Goal: Task Accomplishment & Management: Manage account settings

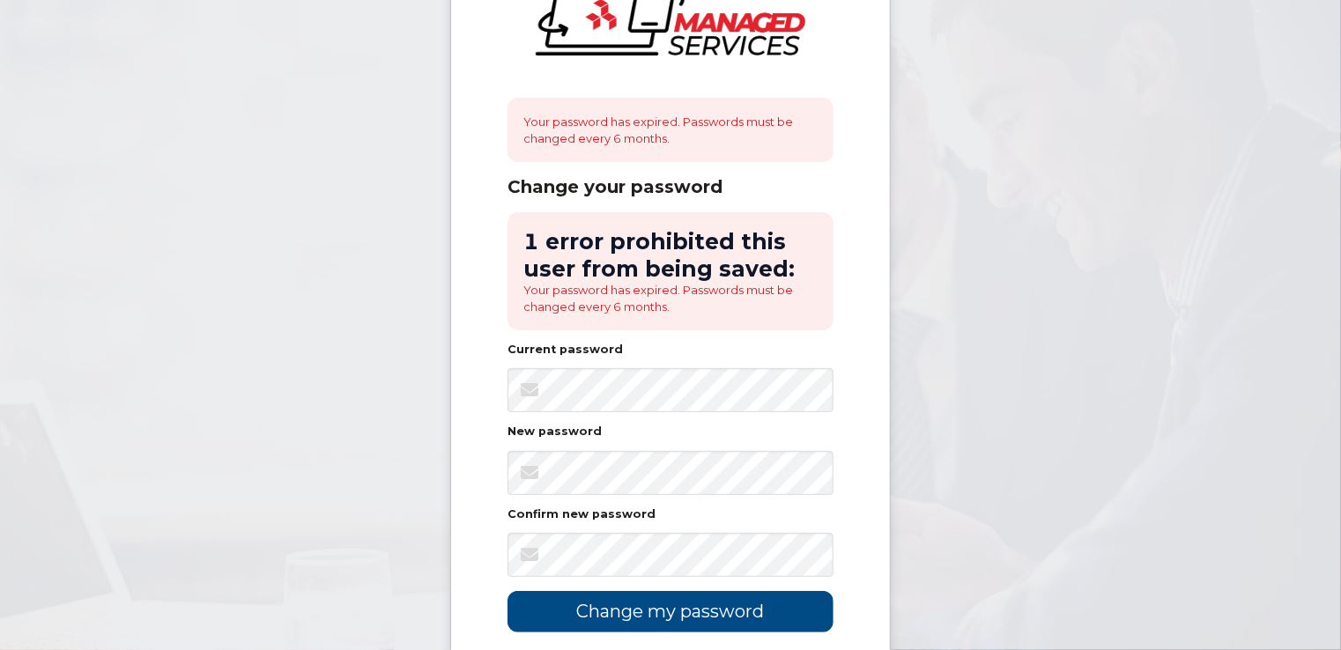
scroll to position [176, 0]
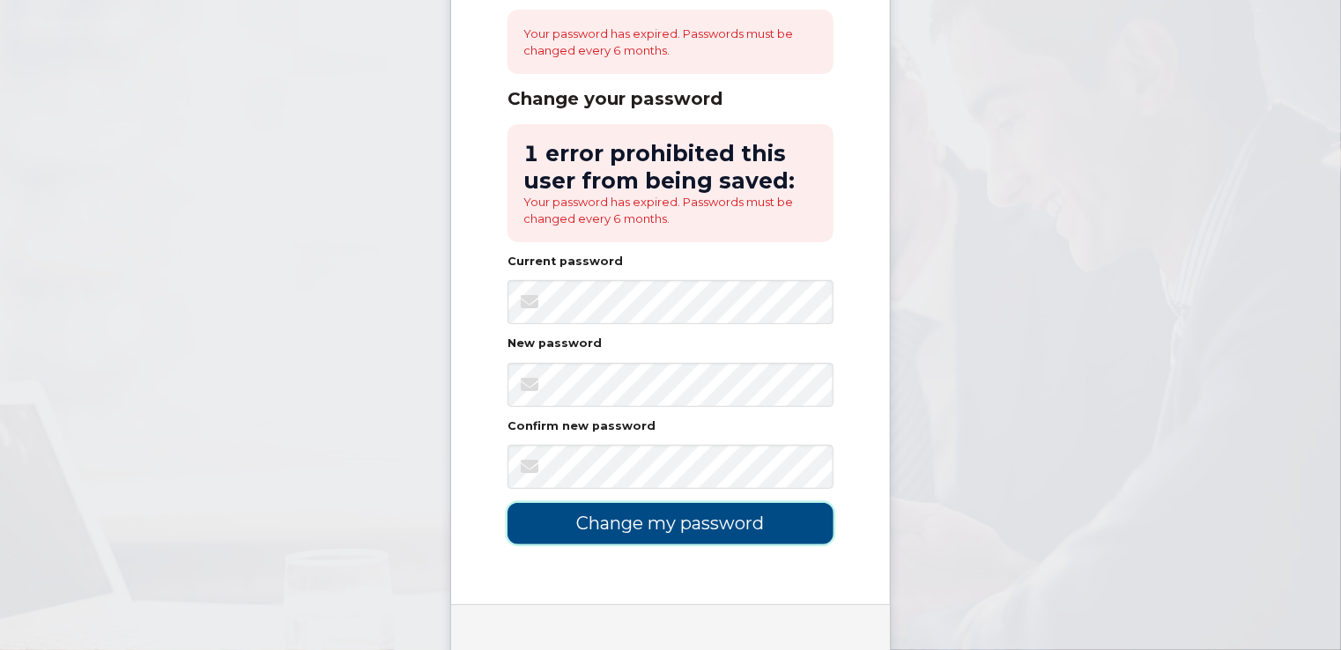
click at [695, 530] on input "Change my password" at bounding box center [670, 523] width 326 height 41
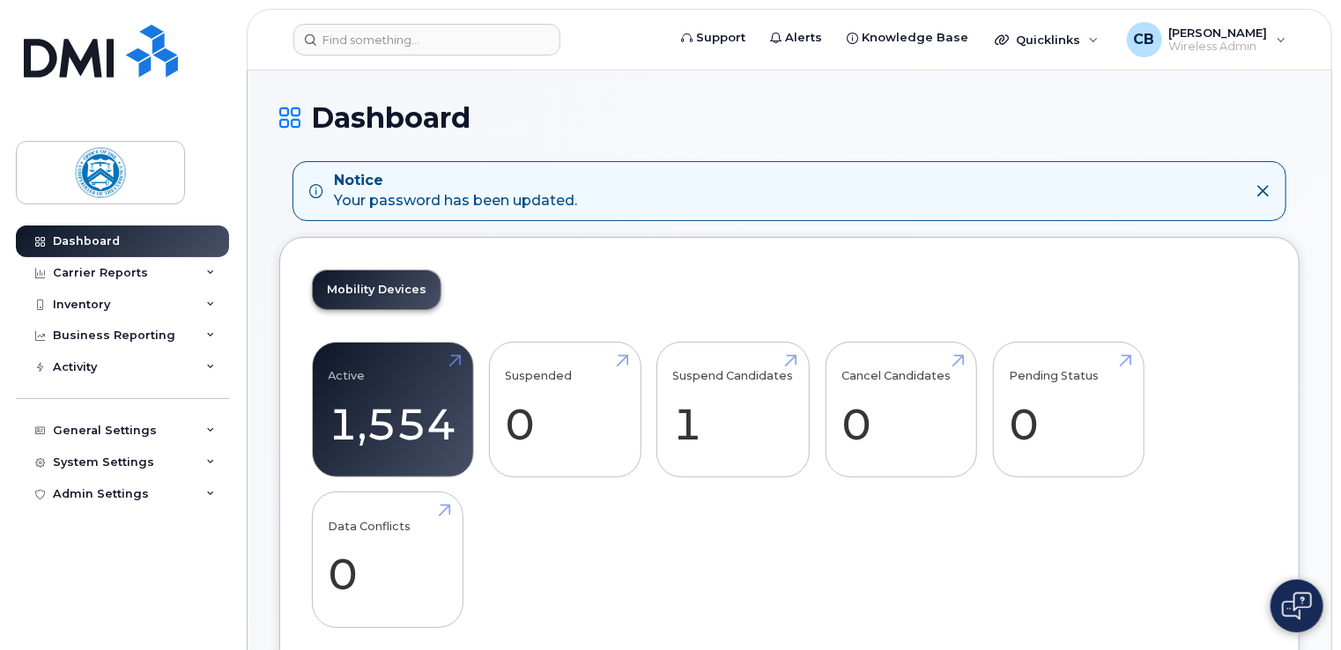
click at [1264, 189] on icon at bounding box center [1262, 191] width 14 height 14
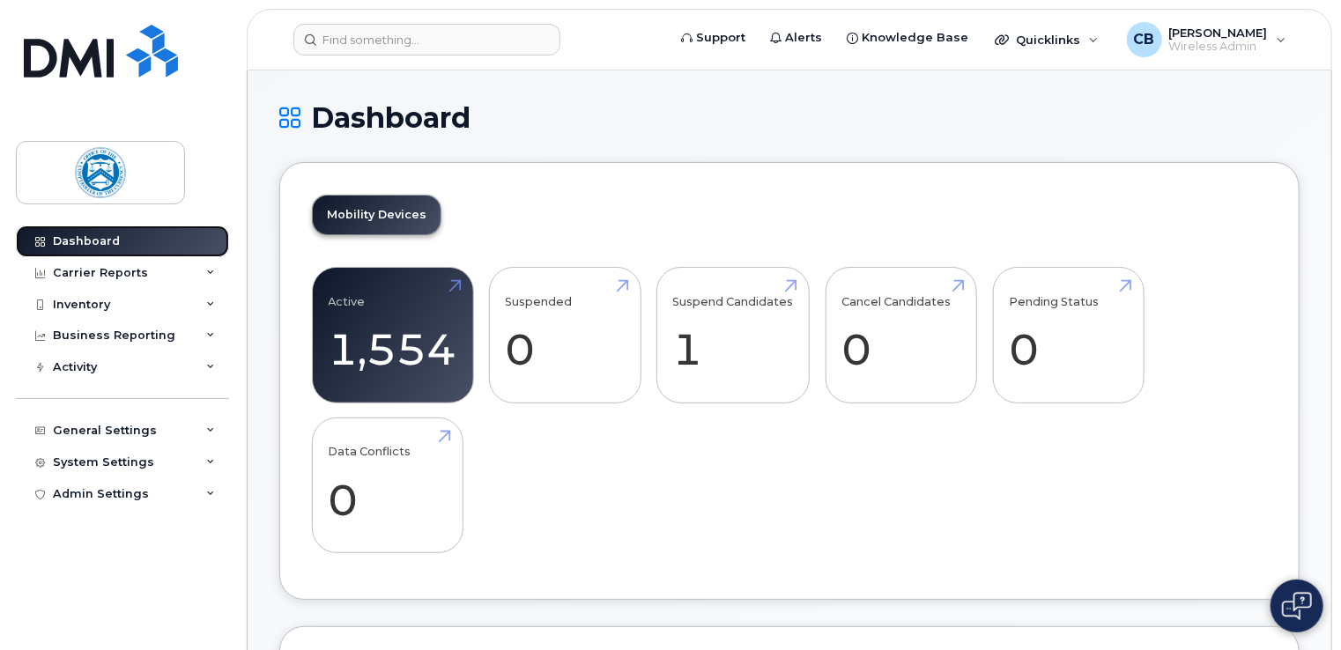
click at [93, 235] on div "Dashboard" at bounding box center [86, 241] width 67 height 14
click at [92, 261] on div "Carrier Reports" at bounding box center [122, 273] width 213 height 32
click at [1180, 41] on span "Wireless Admin" at bounding box center [1218, 47] width 99 height 14
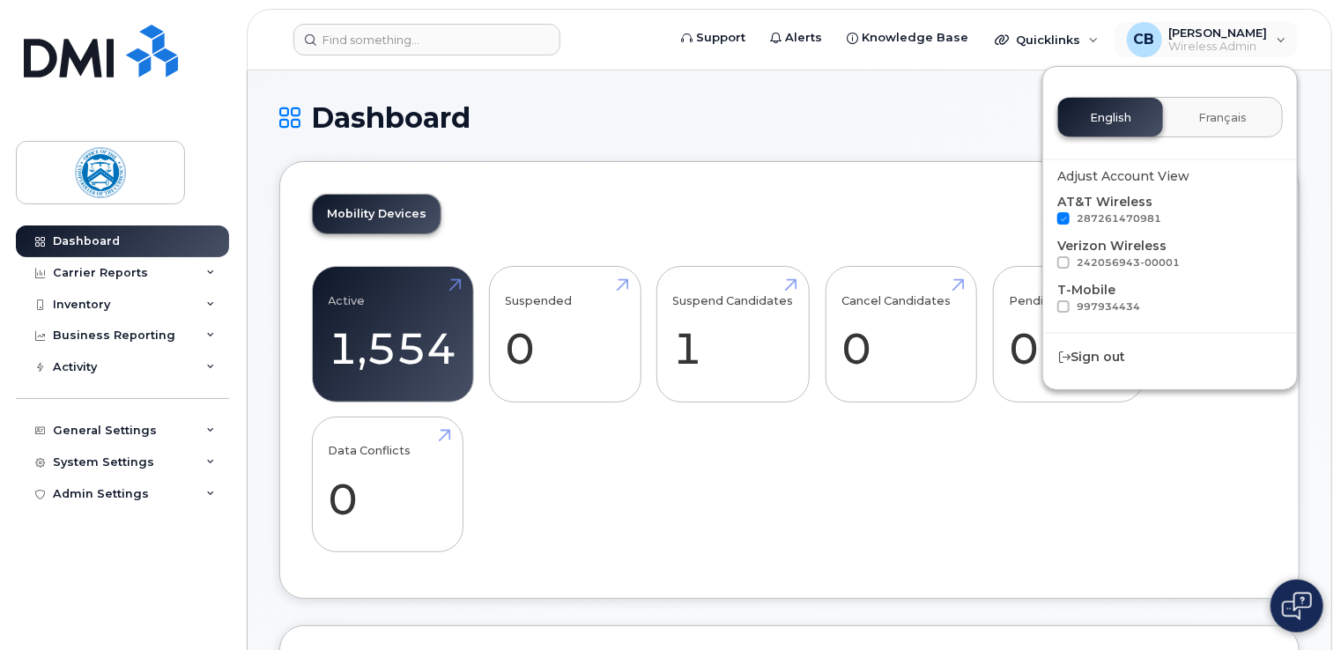
click at [1063, 263] on span at bounding box center [1063, 262] width 12 height 12
click at [1045, 263] on input "242056943-00001" at bounding box center [1040, 260] width 9 height 9
checkbox input "true"
click at [1067, 311] on span at bounding box center [1063, 306] width 12 height 12
click at [1045, 309] on input "997934434" at bounding box center [1040, 304] width 9 height 9
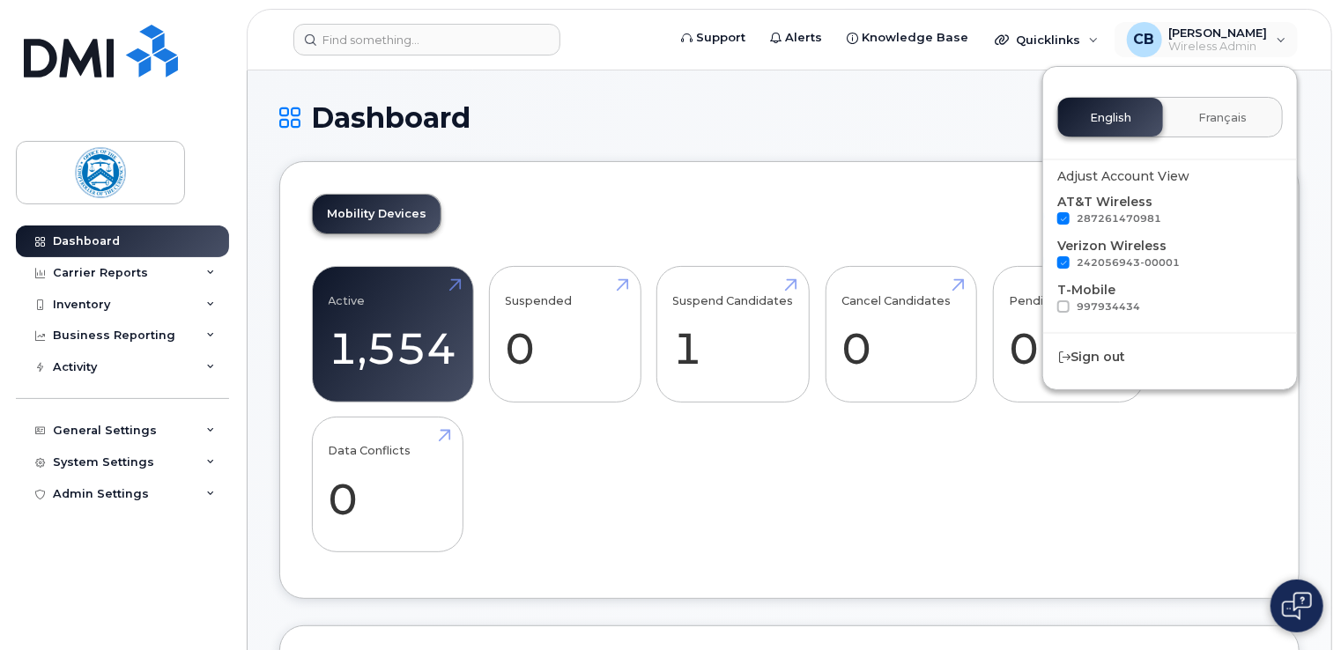
checkbox input "true"
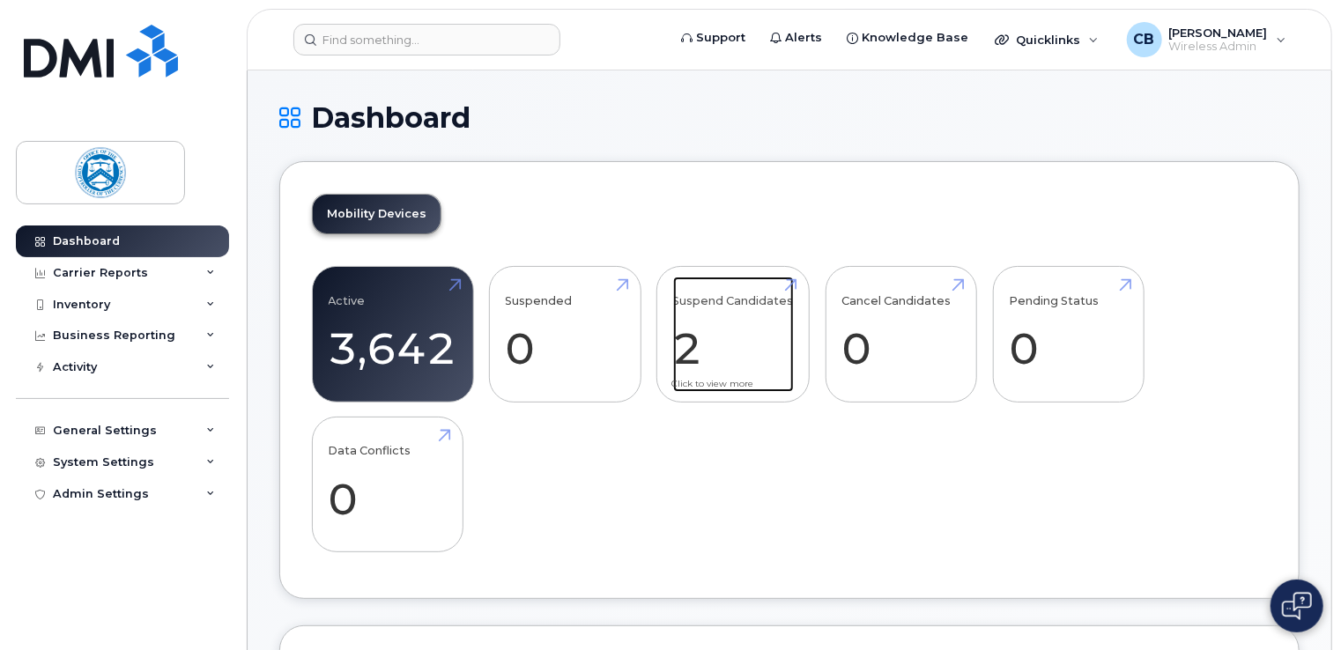
click at [693, 350] on link "Suspend Candidates 2" at bounding box center [733, 335] width 121 height 116
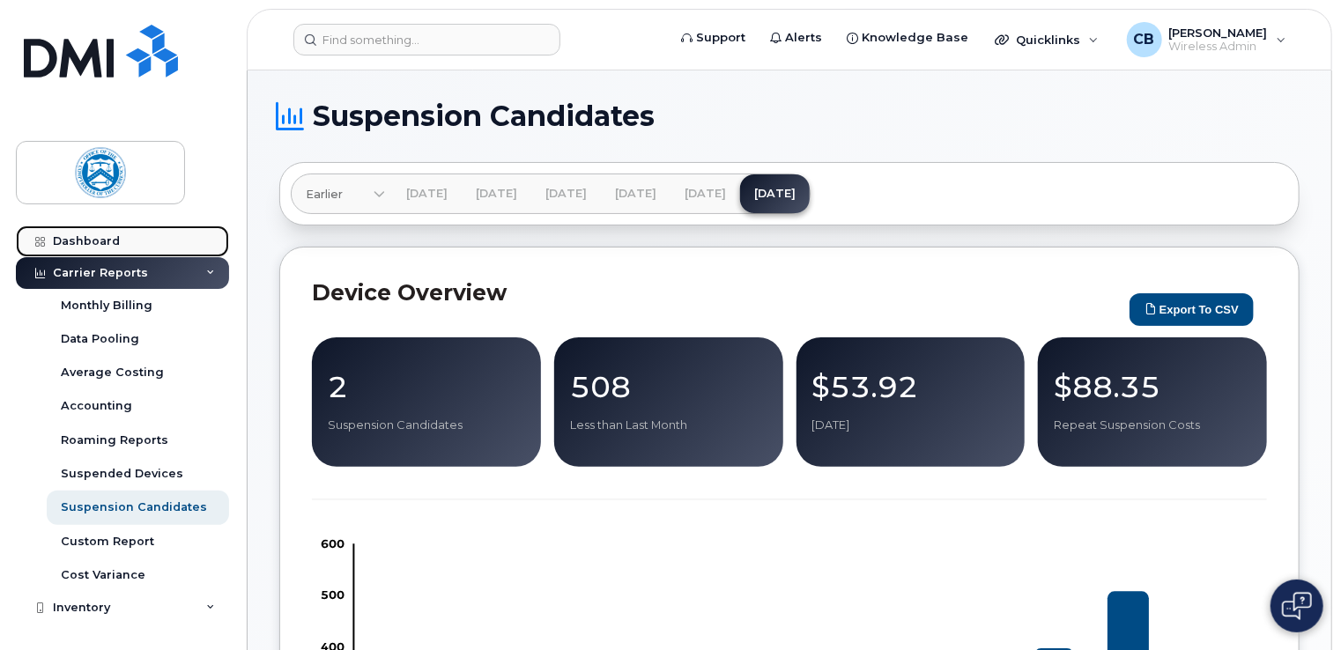
click at [85, 243] on div "Dashboard" at bounding box center [86, 241] width 67 height 14
click at [98, 238] on div "Dashboard" at bounding box center [86, 241] width 67 height 14
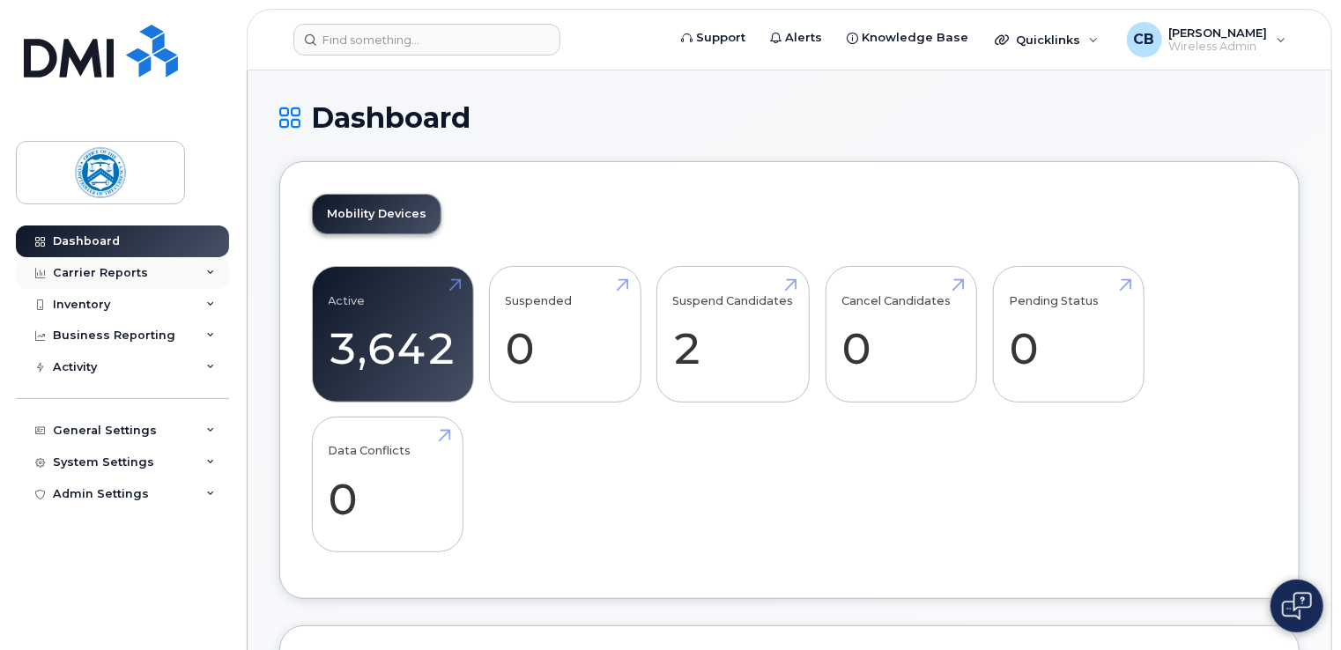
click at [103, 273] on div "Carrier Reports" at bounding box center [100, 273] width 95 height 14
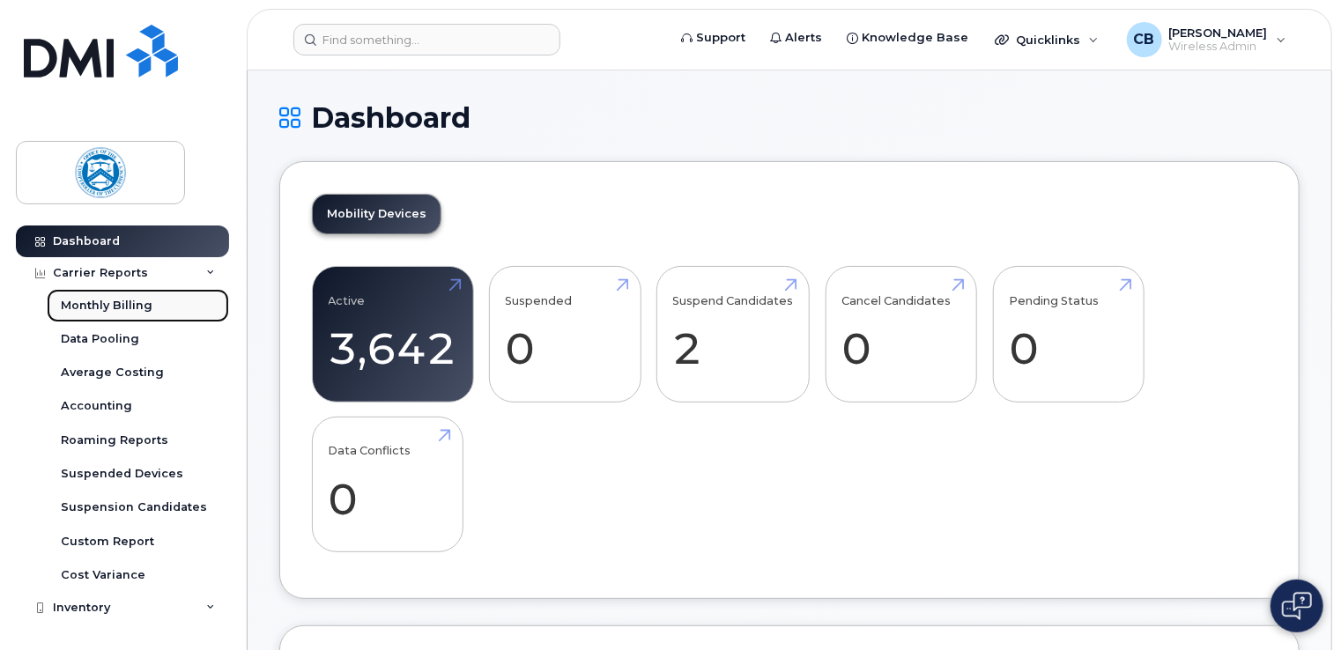
click at [113, 307] on div "Monthly Billing" at bounding box center [107, 306] width 92 height 16
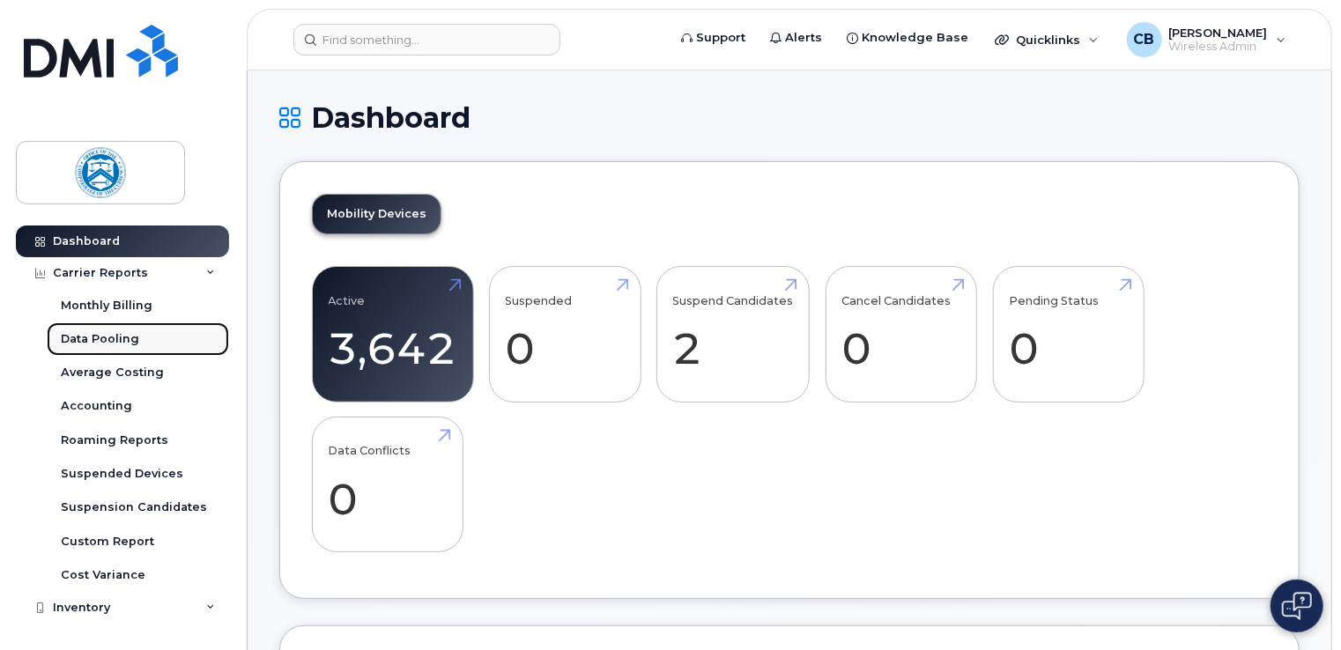
click at [104, 336] on div "Data Pooling" at bounding box center [100, 339] width 78 height 16
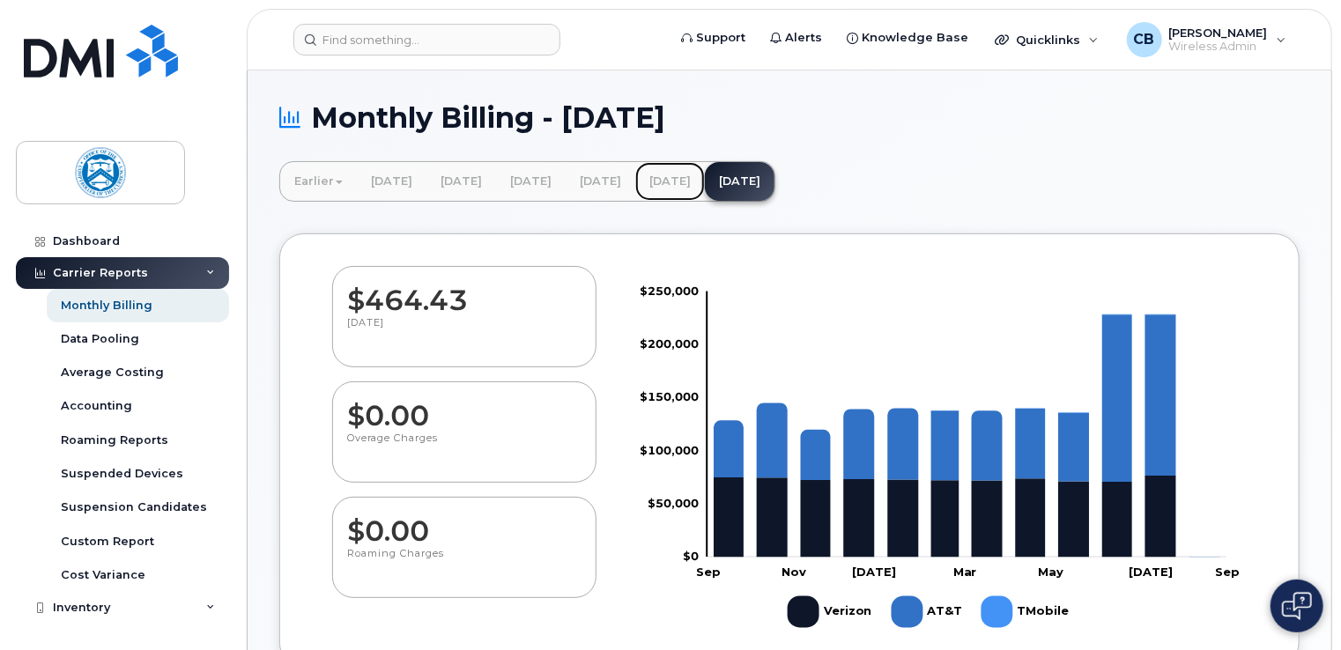
click at [705, 181] on link "July 2025" at bounding box center [670, 181] width 70 height 39
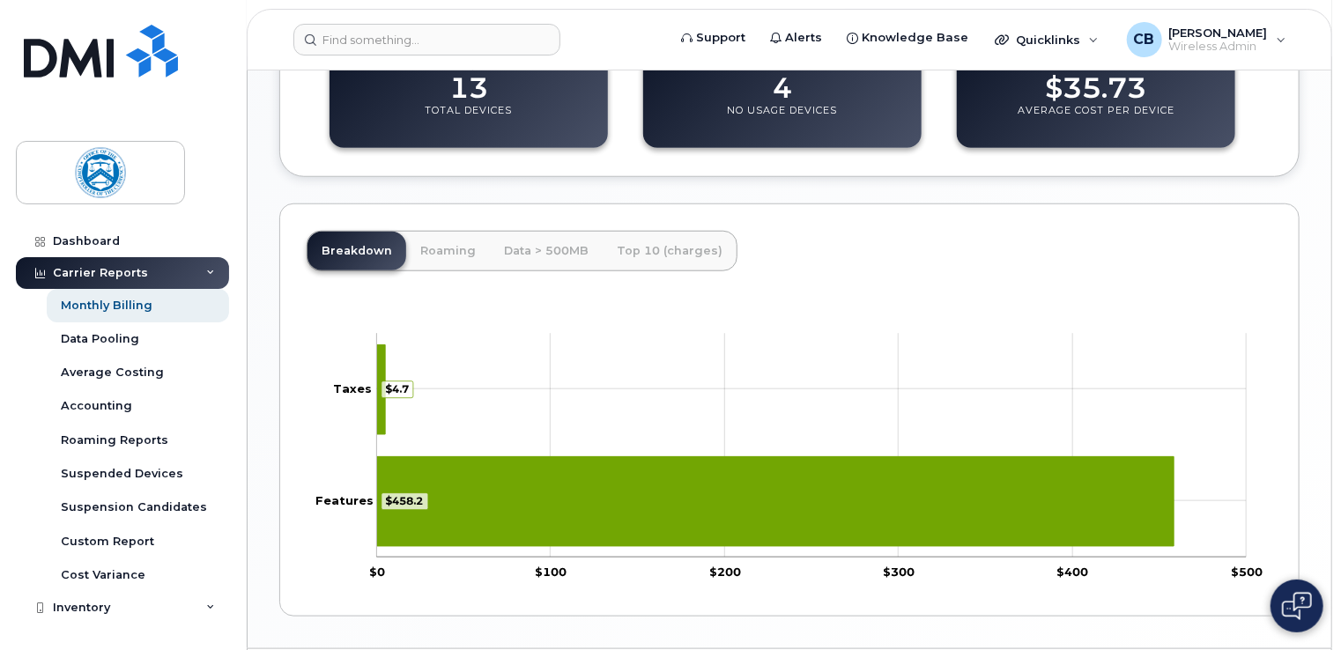
scroll to position [705, 0]
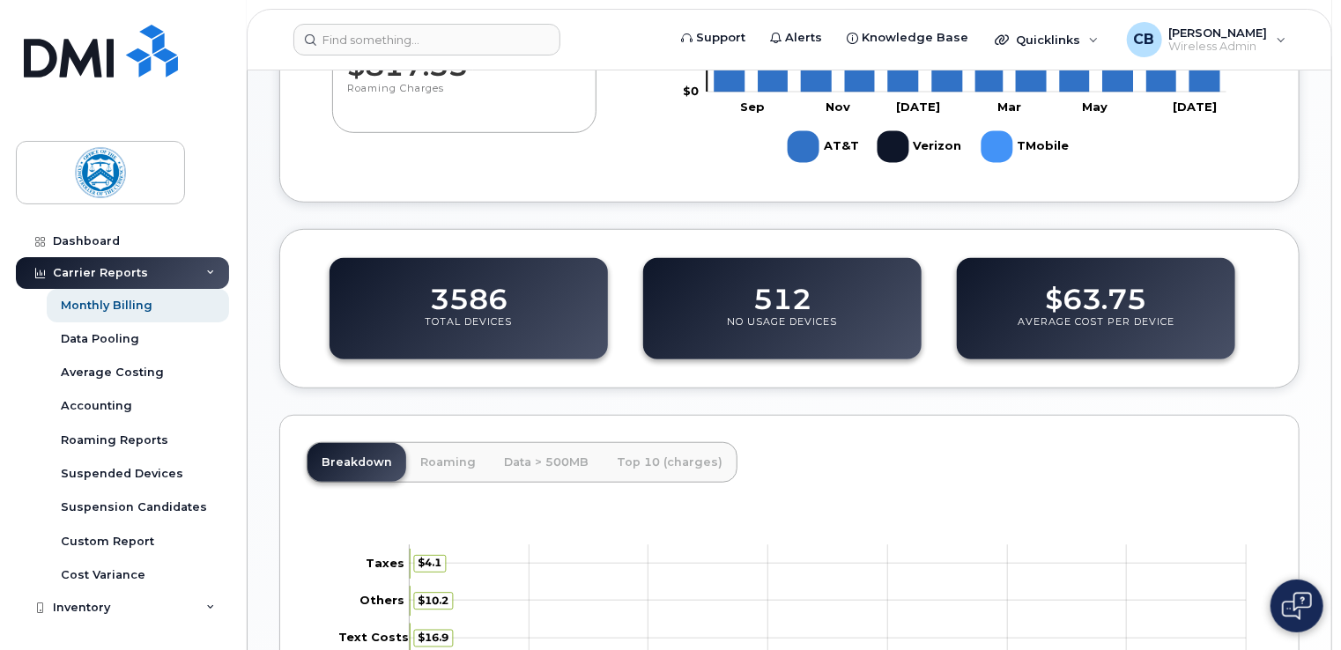
scroll to position [288, 0]
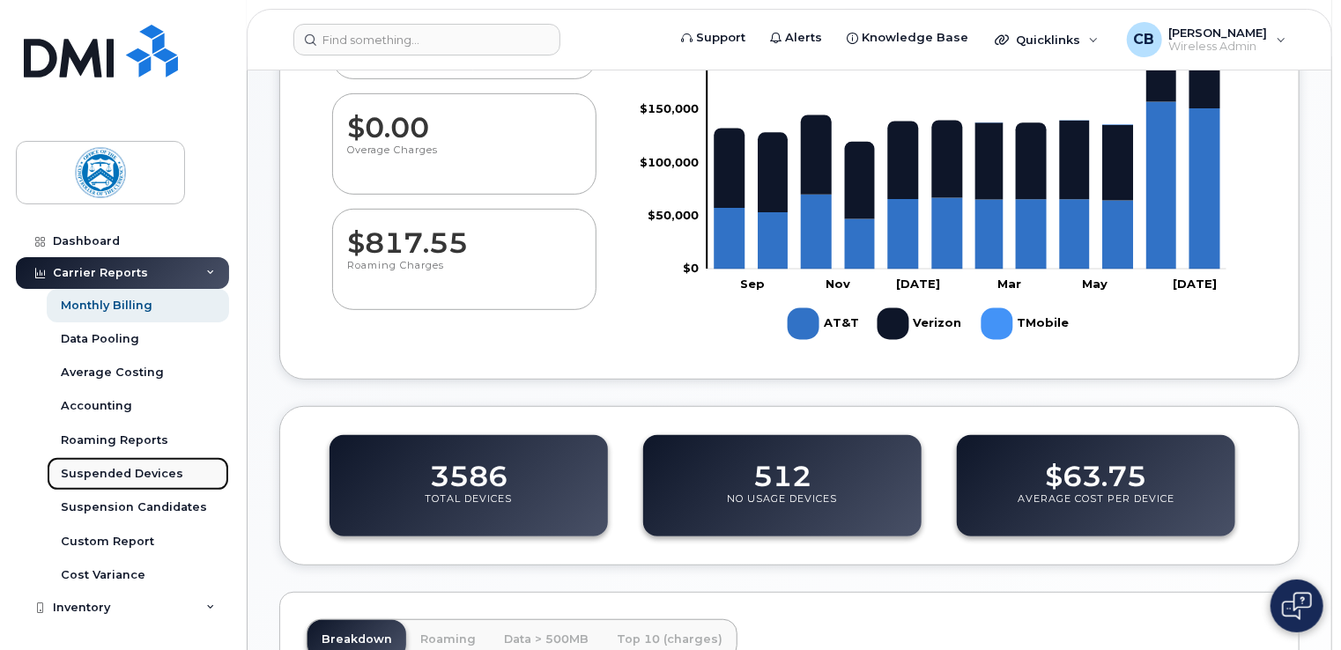
click at [142, 467] on div "Suspended Devices" at bounding box center [122, 474] width 122 height 16
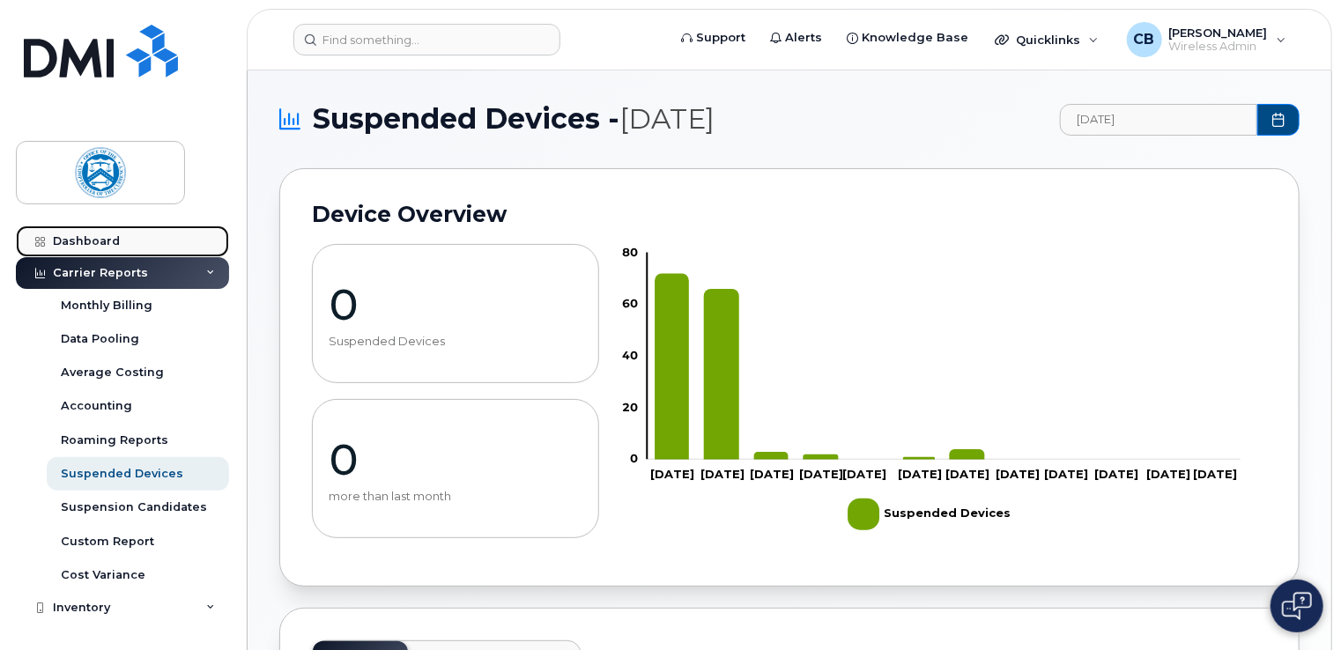
click at [97, 244] on div "Dashboard" at bounding box center [86, 241] width 67 height 14
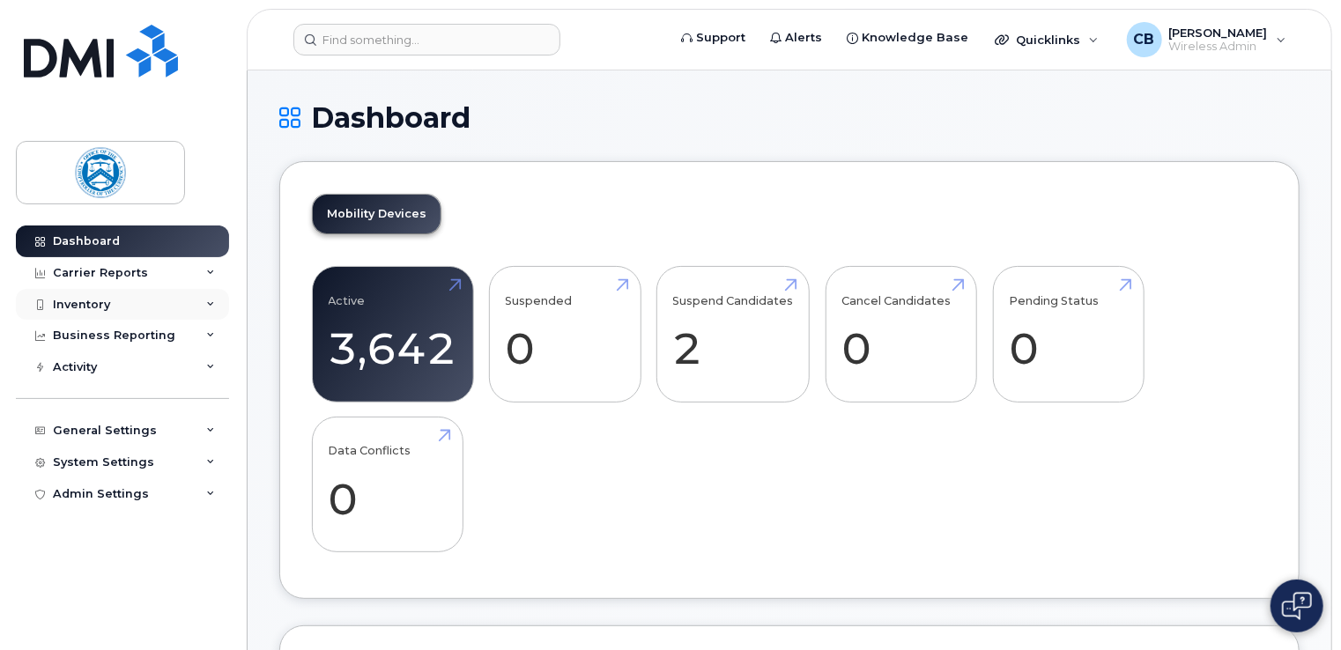
click at [89, 301] on div "Inventory" at bounding box center [81, 305] width 57 height 14
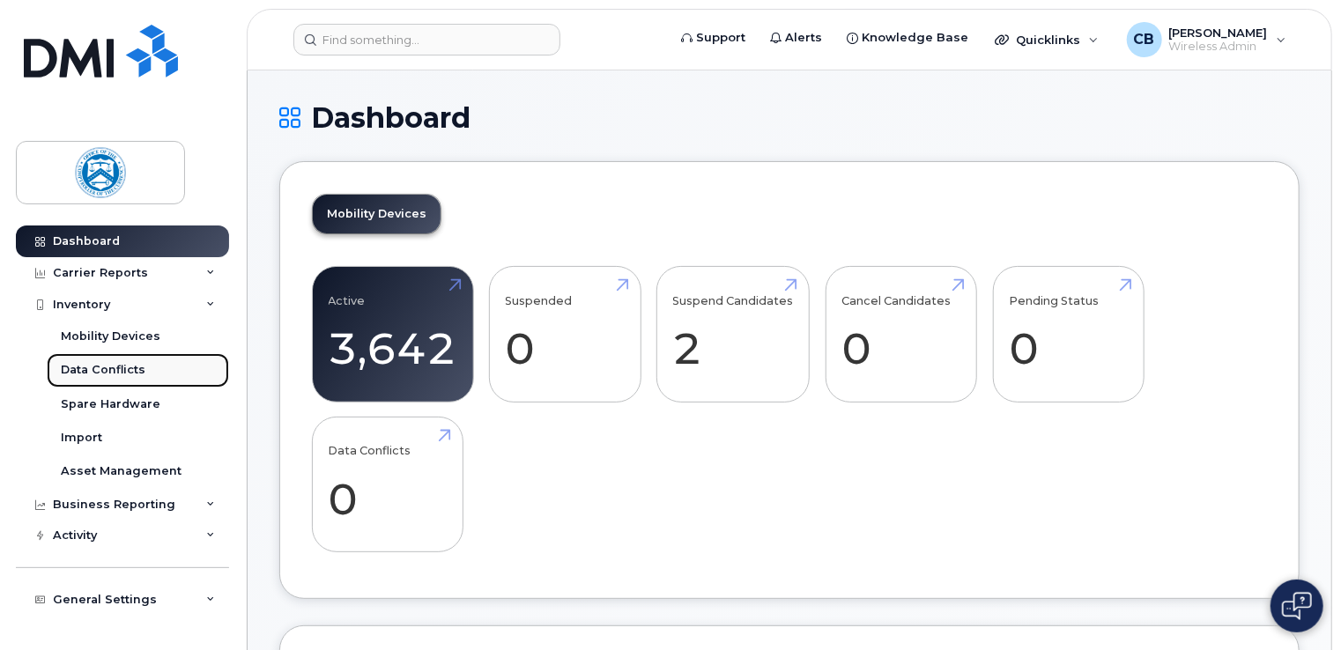
click at [117, 365] on div "Data Conflicts" at bounding box center [103, 370] width 85 height 16
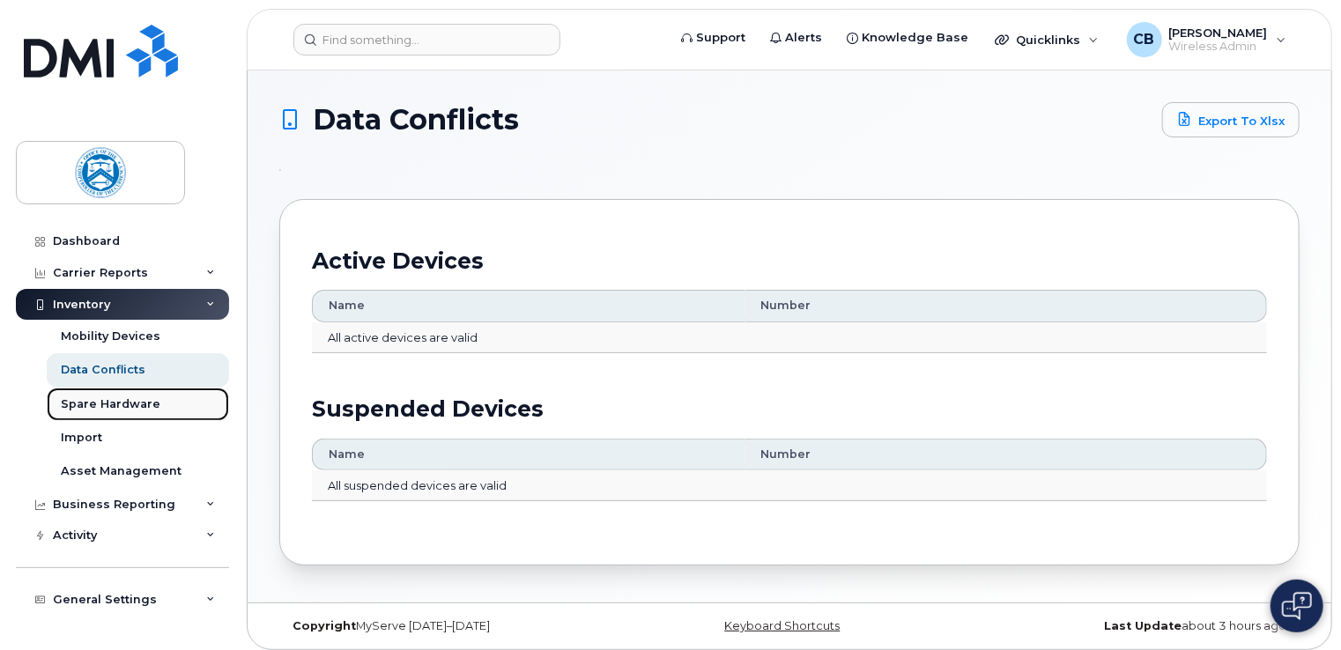
click at [129, 404] on div "Spare Hardware" at bounding box center [111, 404] width 100 height 16
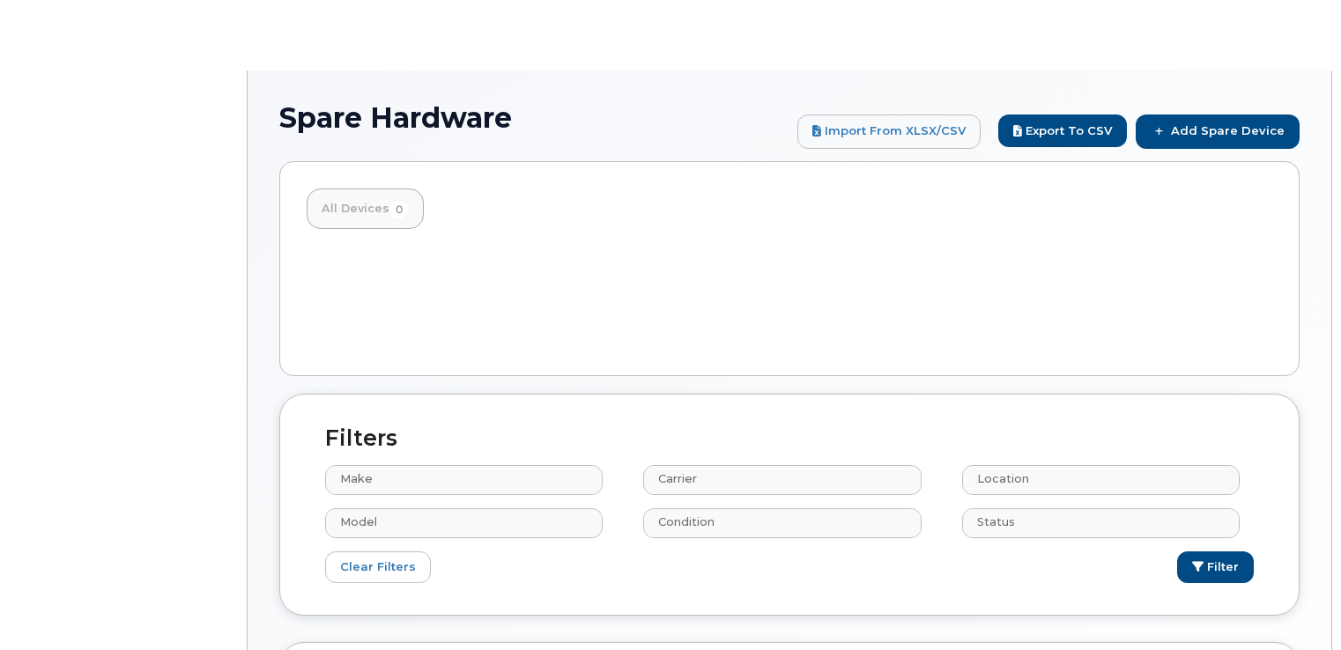
select select
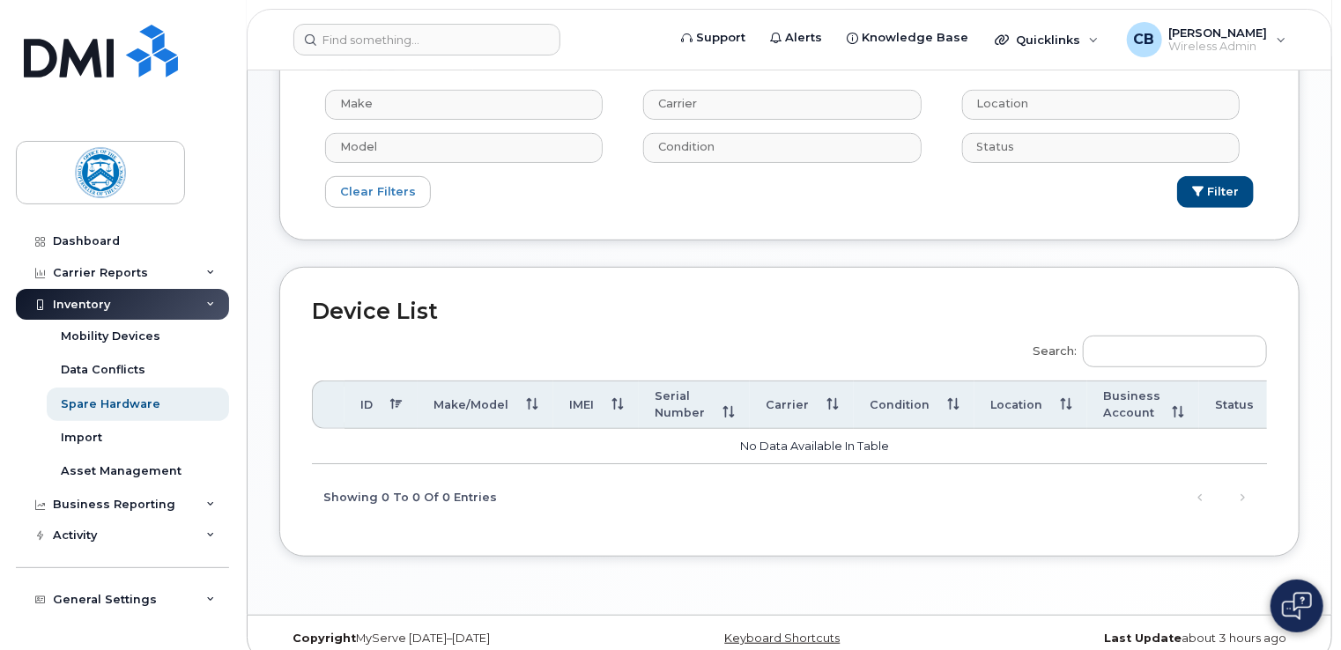
scroll to position [398, 0]
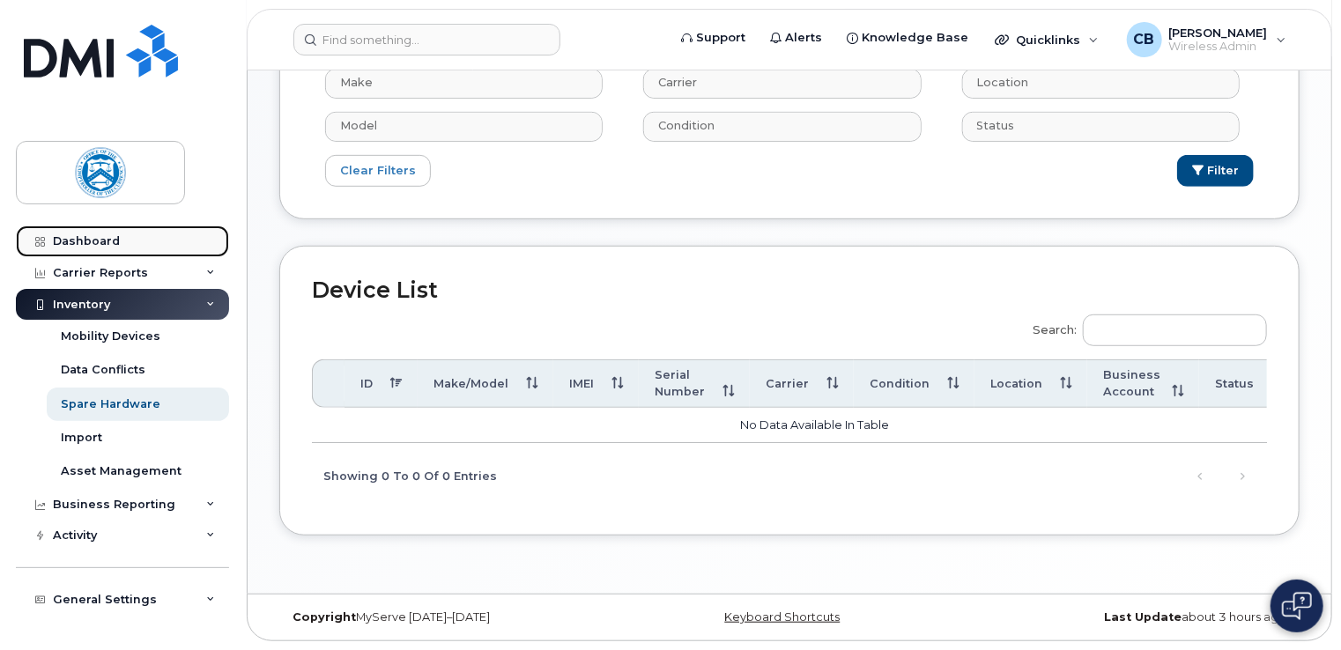
click at [95, 236] on div "Dashboard" at bounding box center [86, 241] width 67 height 14
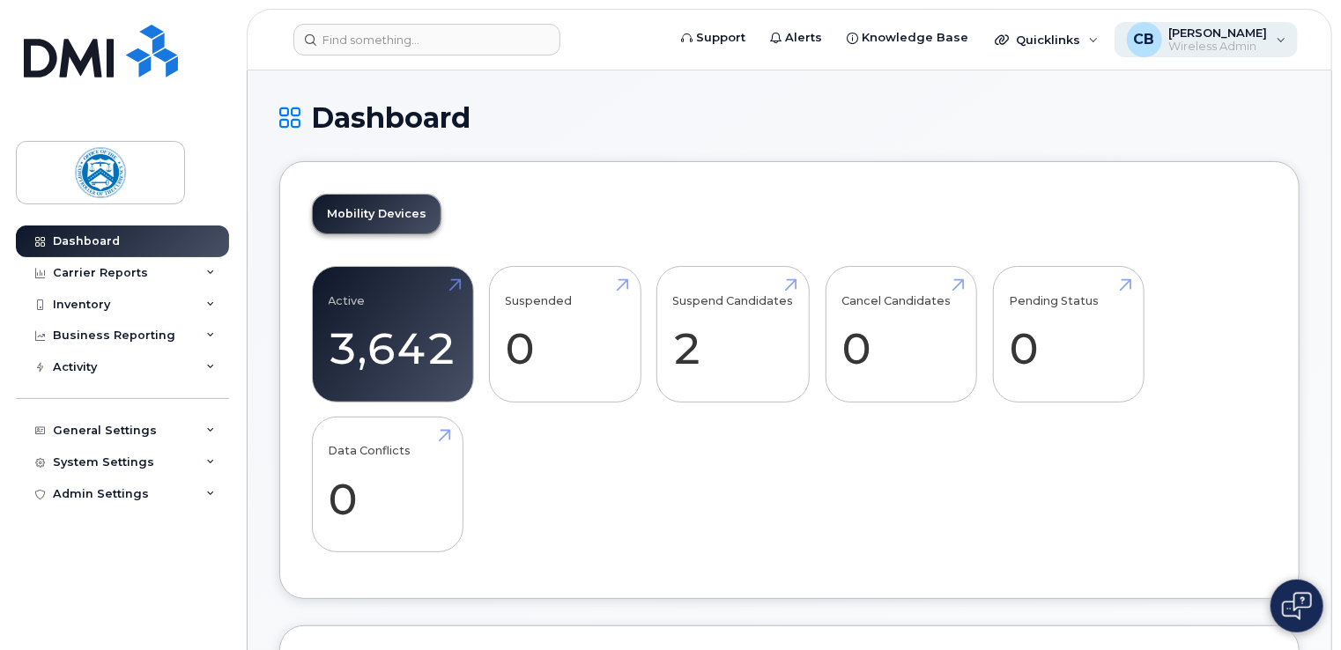
click at [1119, 41] on div "CB [PERSON_NAME] Wireless Admin" at bounding box center [1206, 39] width 184 height 35
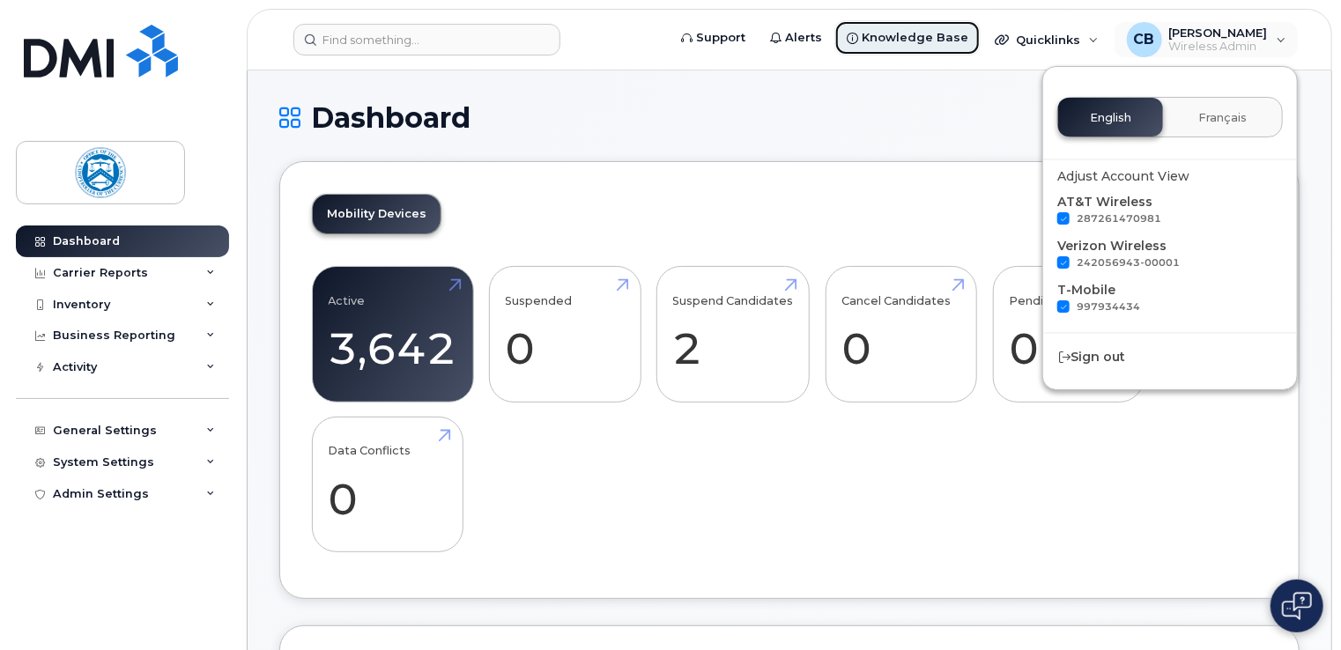
click at [908, 52] on link "Knowledge Base" at bounding box center [907, 37] width 146 height 35
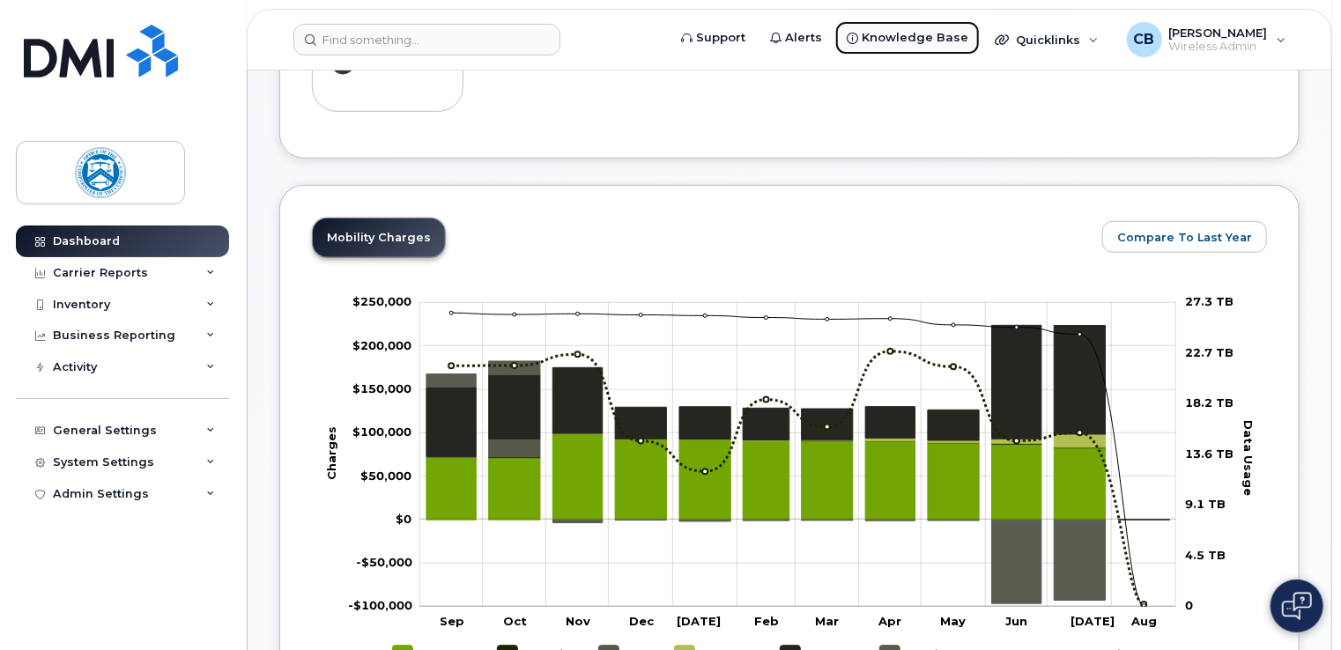
scroll to position [529, 0]
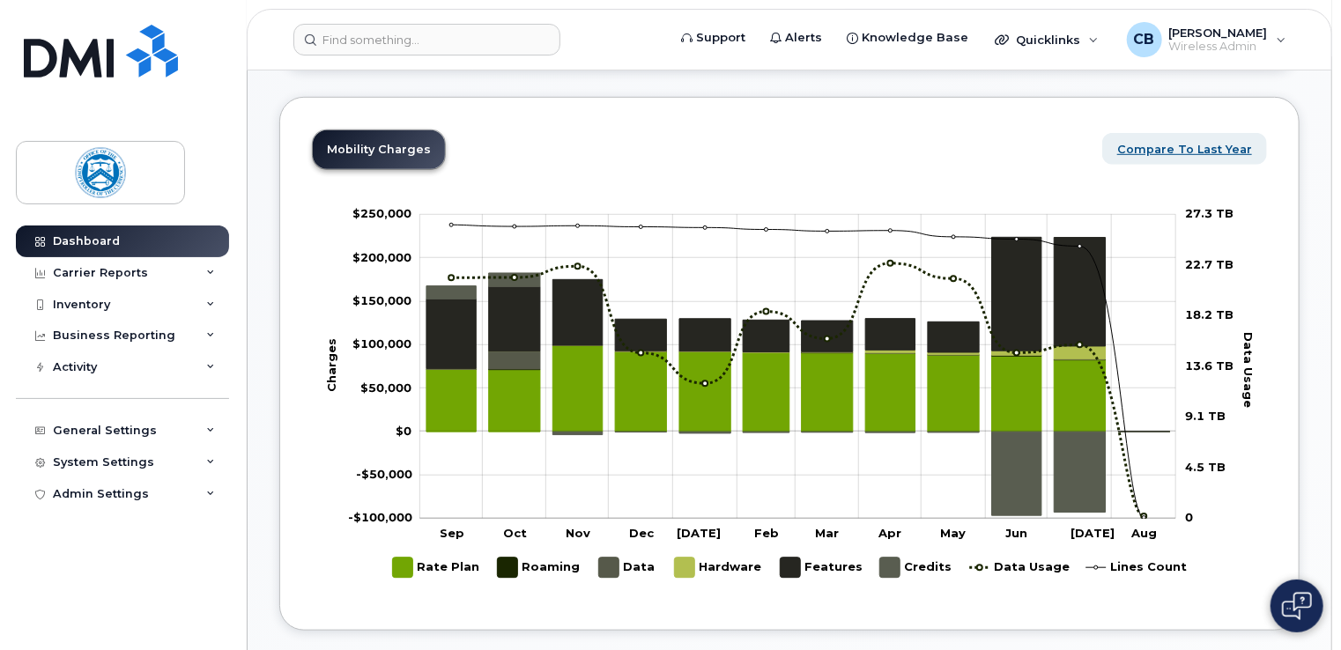
click at [1171, 149] on span "Compare To Last Year" at bounding box center [1184, 149] width 135 height 17
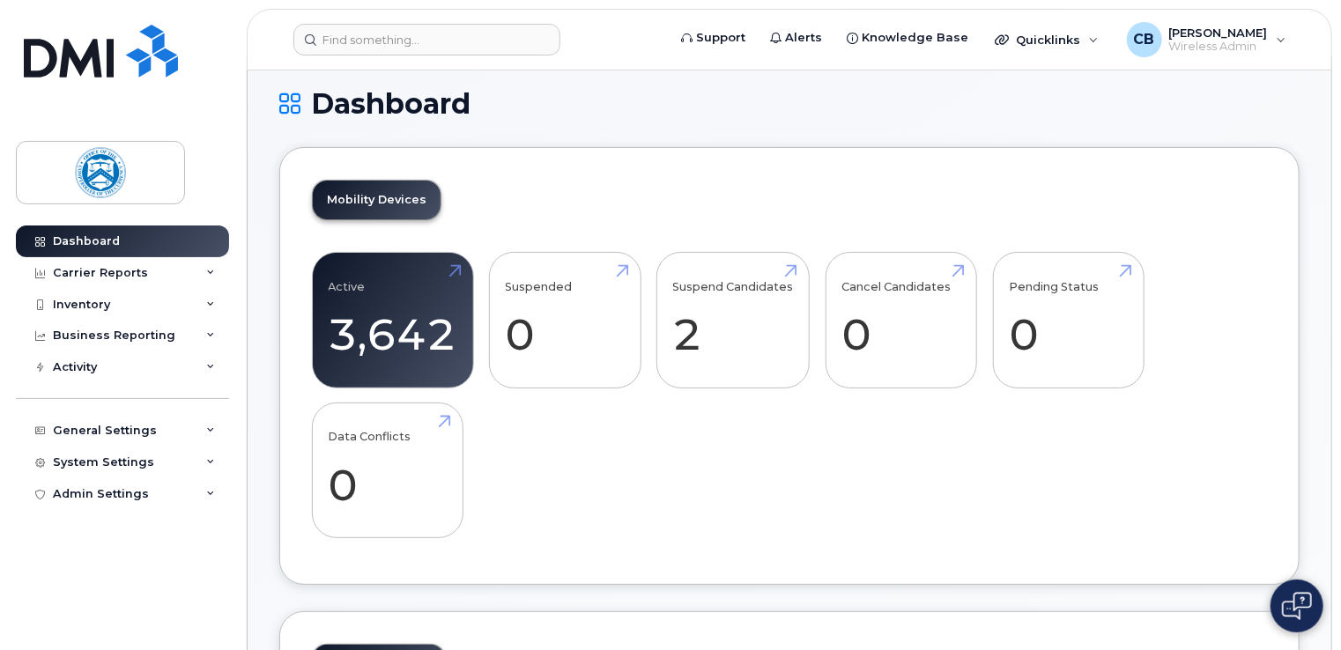
scroll to position [0, 0]
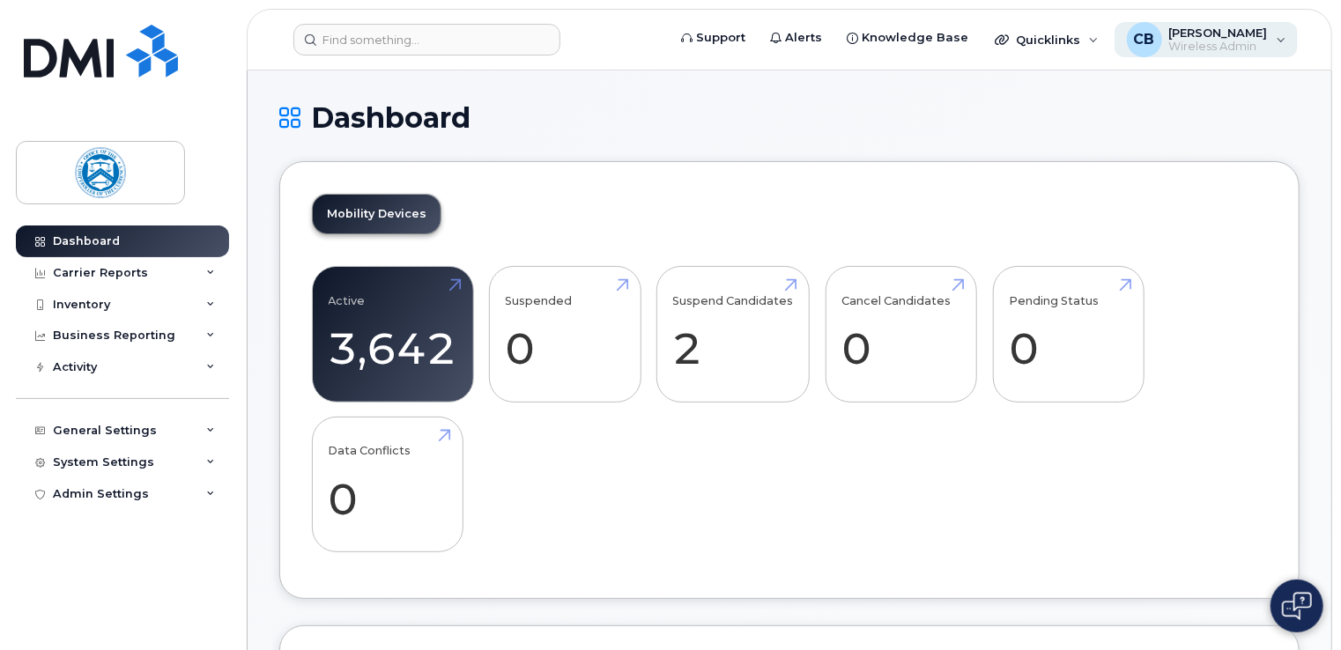
click at [1269, 41] on div "CB Christopher Bemis Wireless Admin" at bounding box center [1206, 39] width 184 height 35
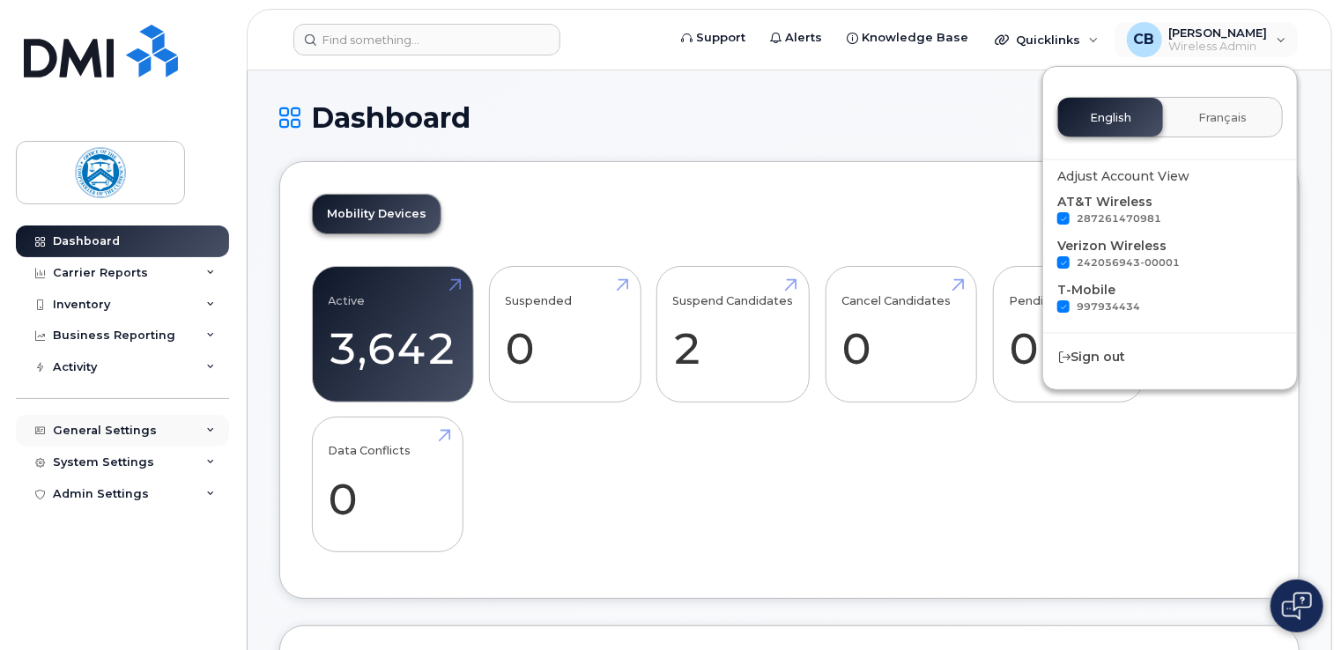
click at [207, 427] on icon at bounding box center [210, 430] width 9 height 9
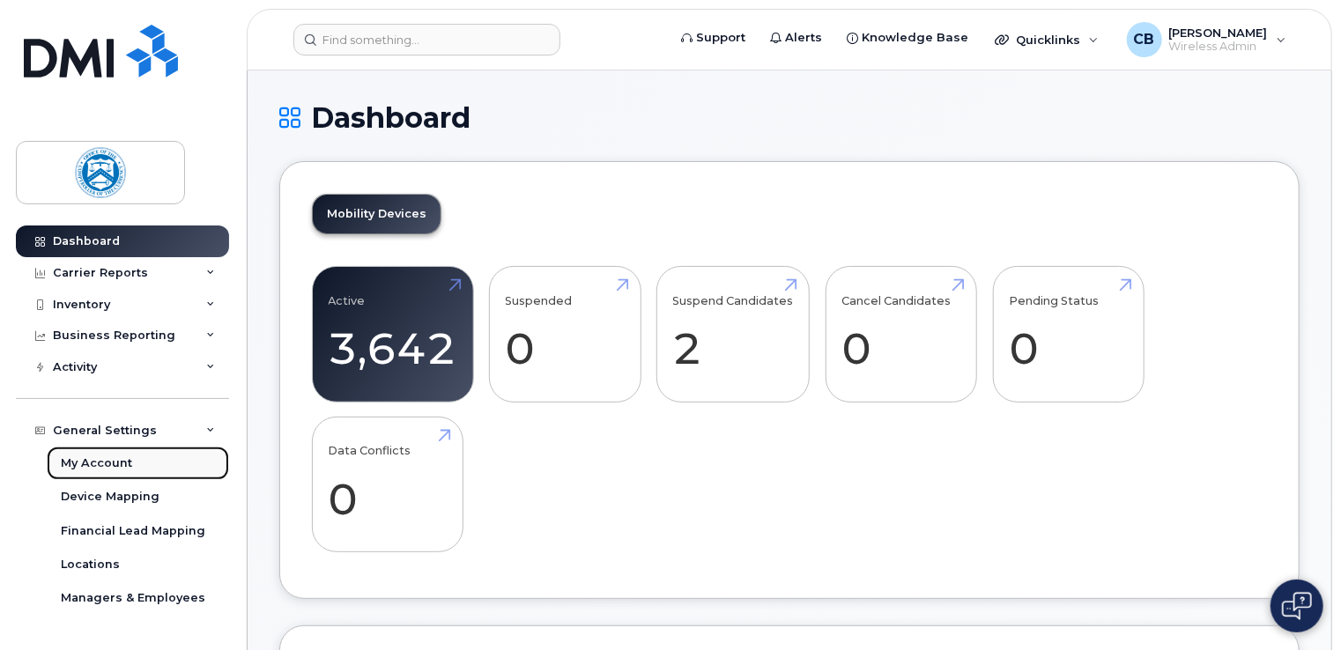
click at [99, 457] on div "My Account" at bounding box center [96, 463] width 71 height 16
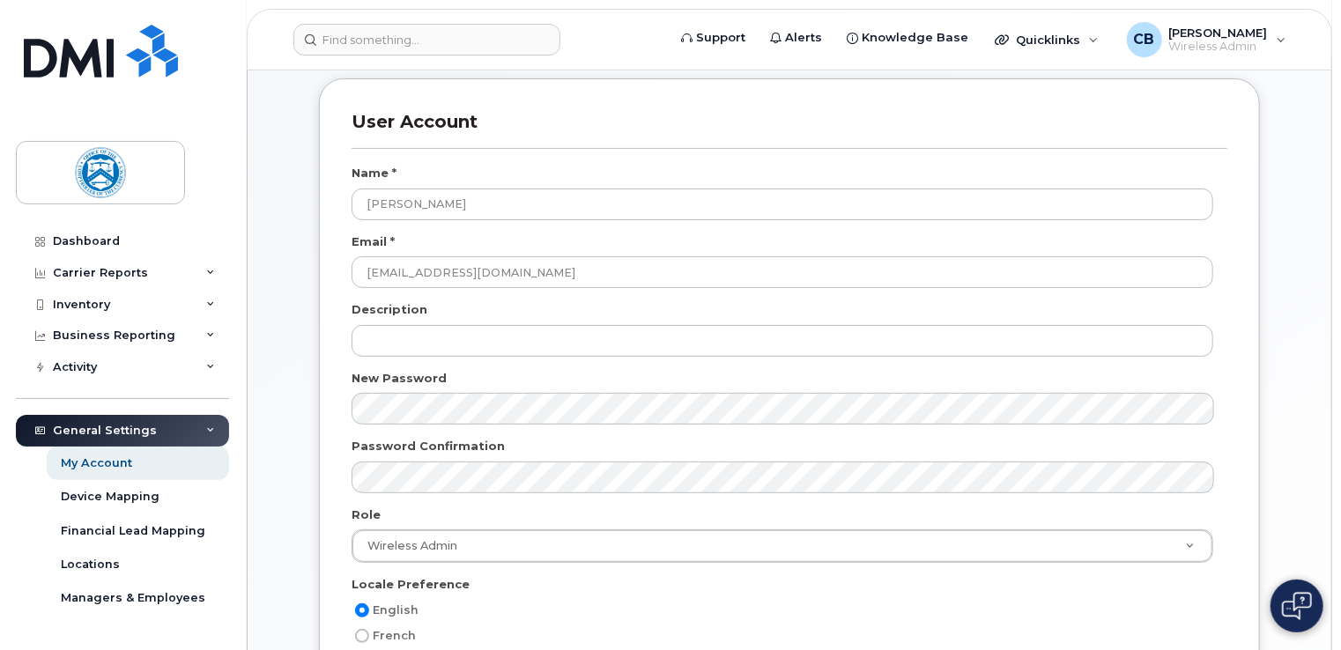
scroll to position [176, 0]
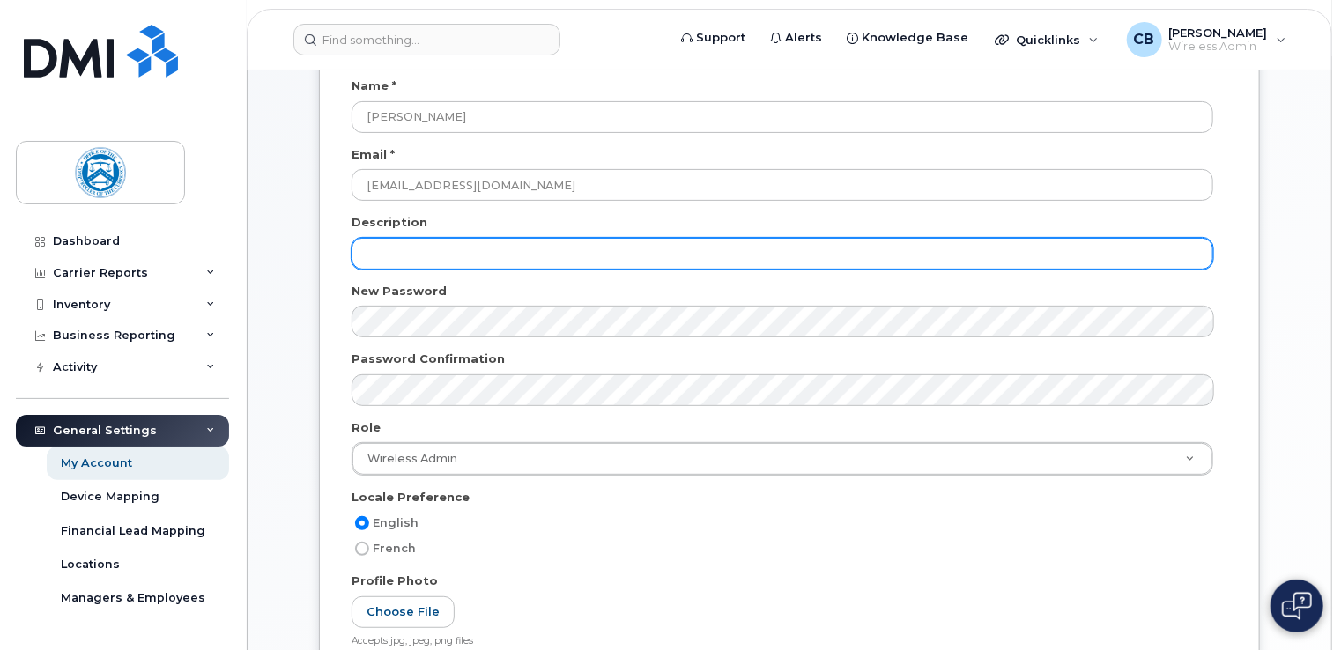
type input "[EMAIL_ADDRESS][DOMAIN_NAME]"
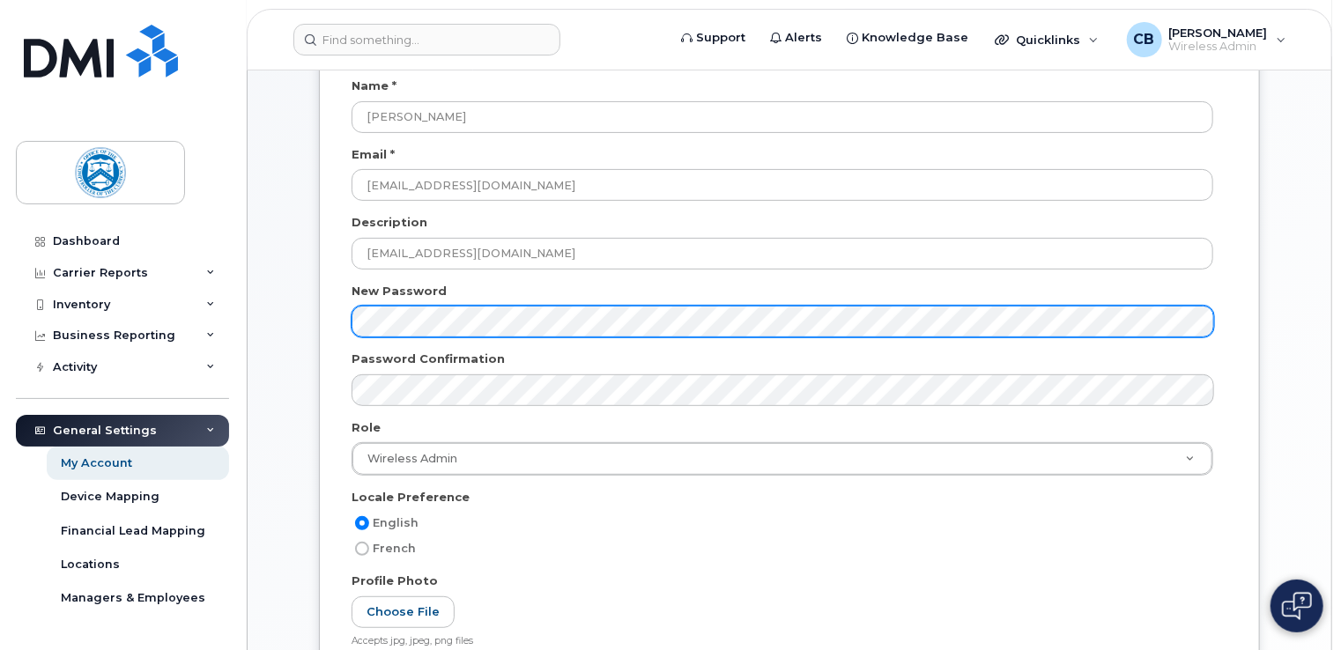
click at [330, 325] on div "User Account Name * [PERSON_NAME] Email * [EMAIL_ADDRESS][DOMAIN_NAME] Descript…" at bounding box center [789, 343] width 941 height 704
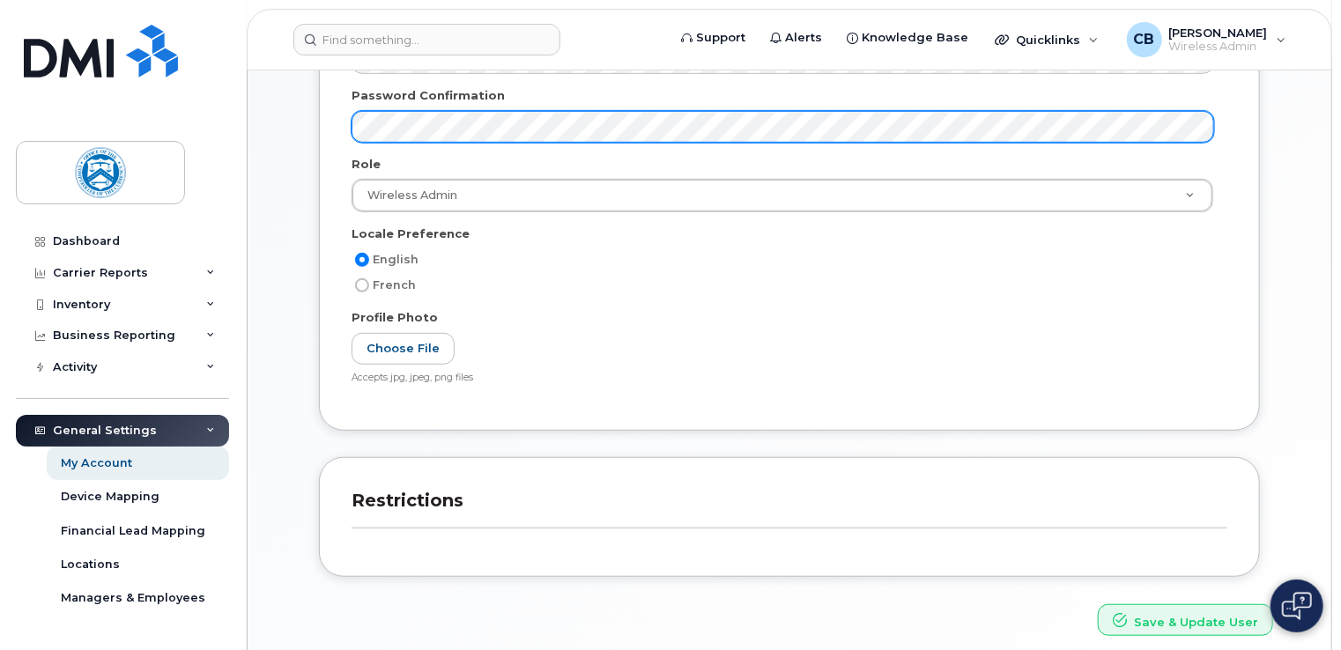
scroll to position [511, 0]
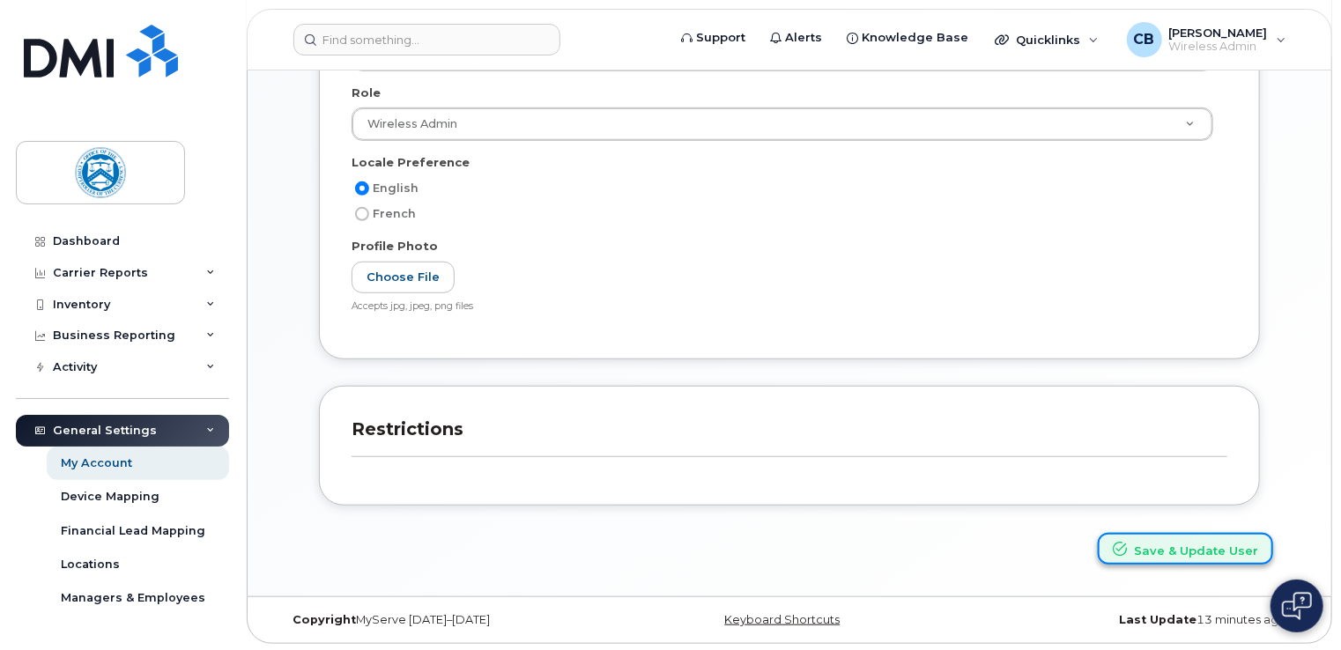
click at [1195, 549] on button "Save & Update User" at bounding box center [1185, 549] width 175 height 33
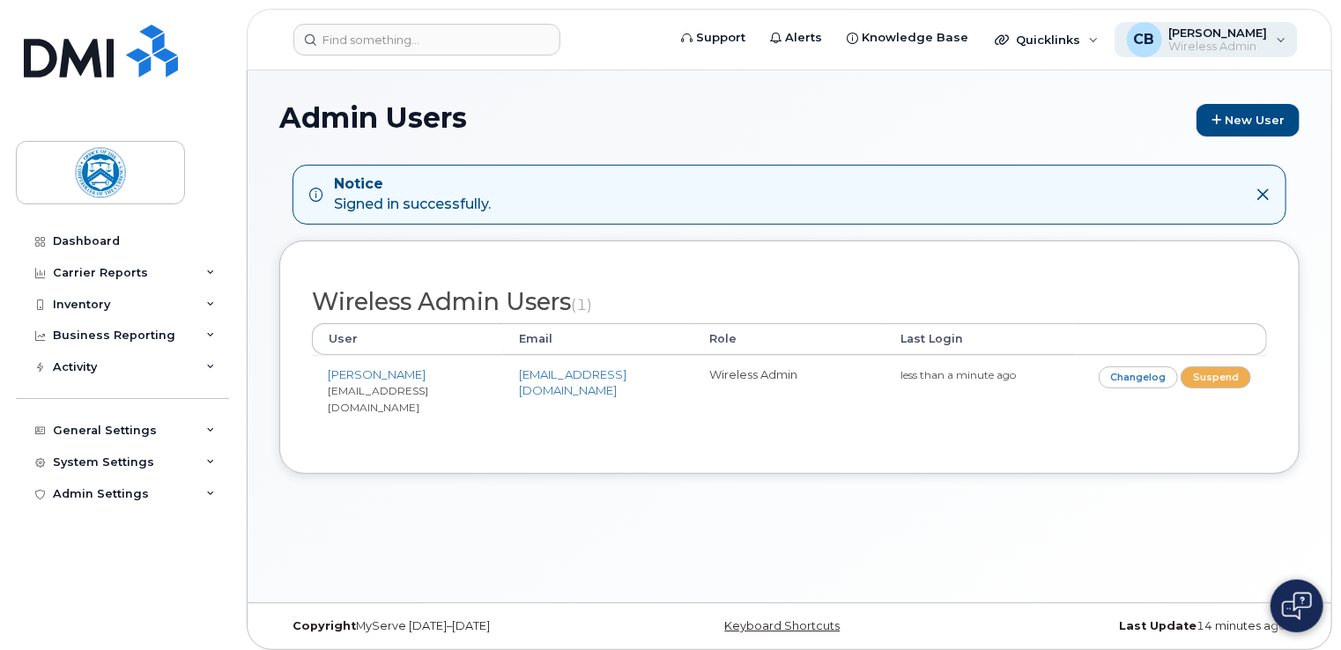
click at [1283, 41] on div "CB [PERSON_NAME] Wireless Admin" at bounding box center [1206, 39] width 184 height 35
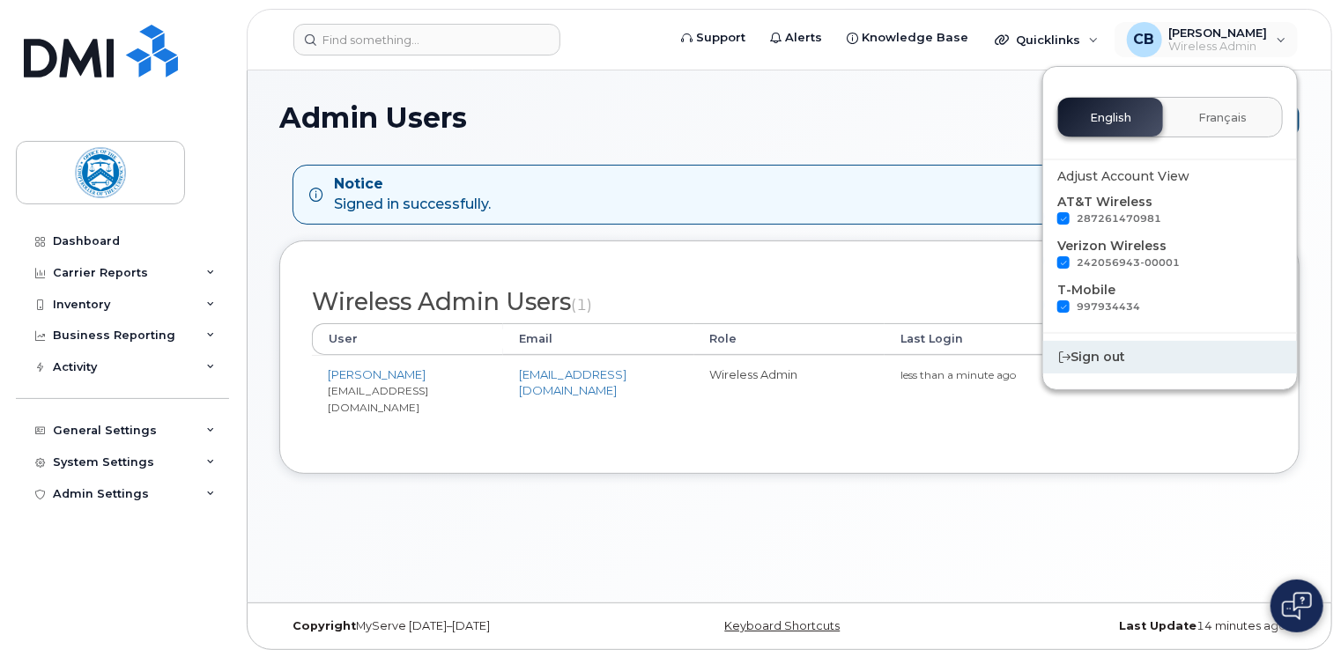
click at [1110, 352] on div "Sign out" at bounding box center [1170, 357] width 254 height 33
